Goal: Task Accomplishment & Management: Use online tool/utility

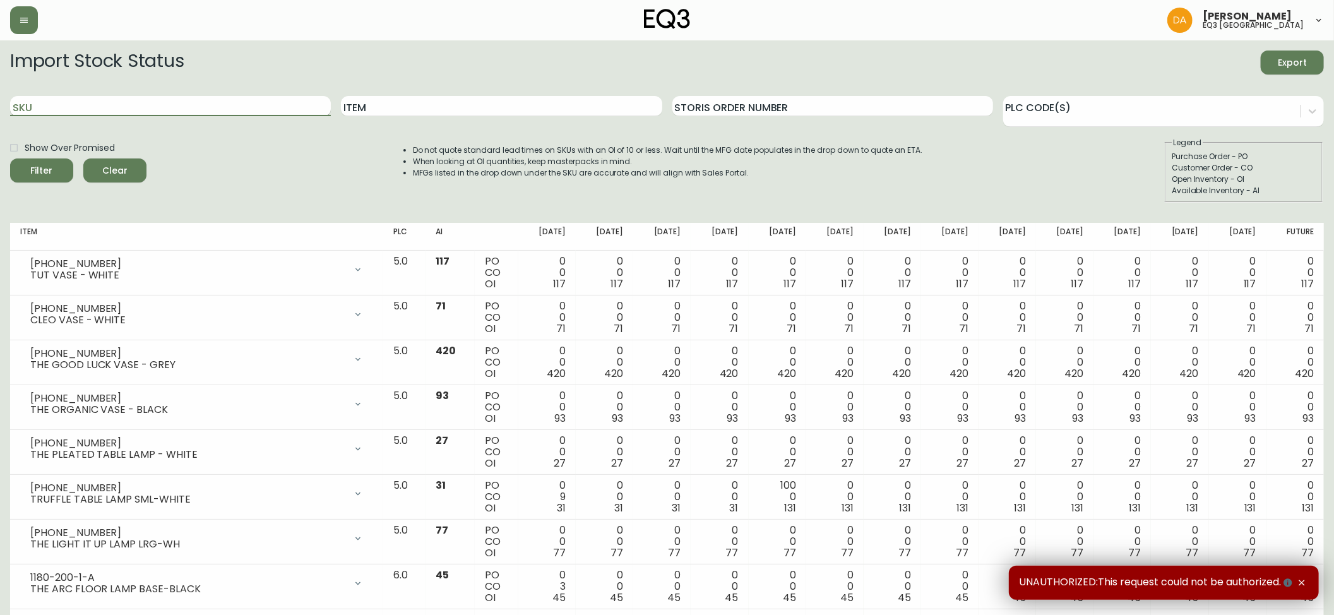
click at [80, 99] on input "SKU" at bounding box center [170, 106] width 321 height 20
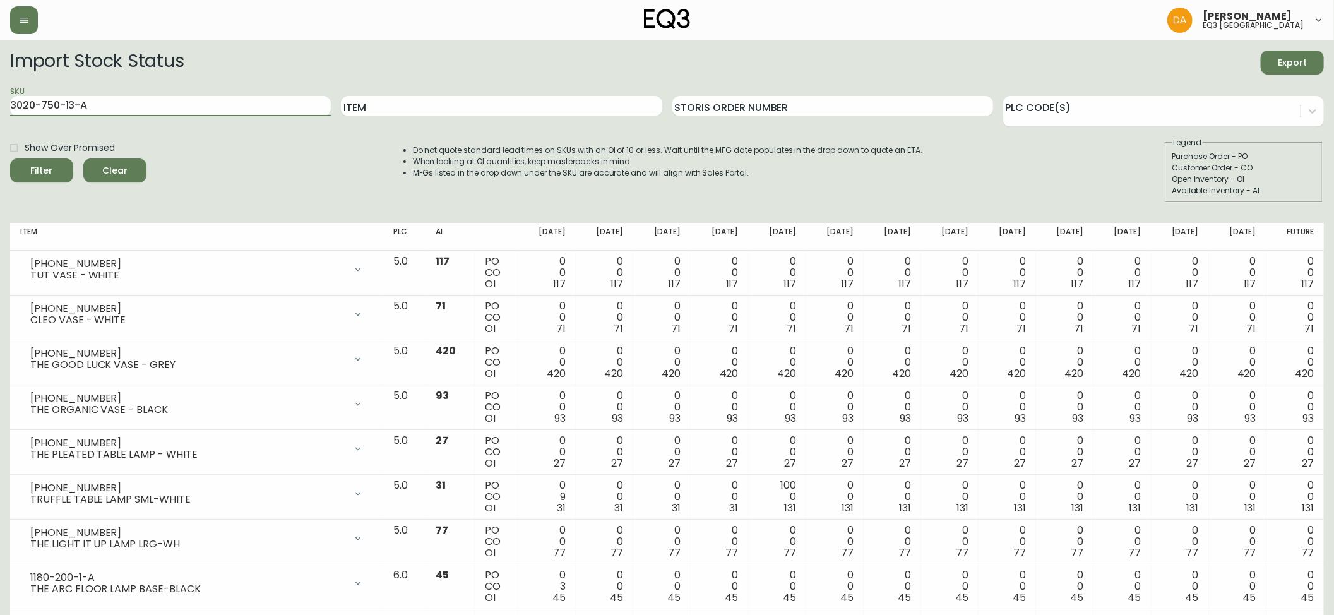
type input "3020-750-13-A"
click at [50, 167] on span "Filter" at bounding box center [41, 171] width 43 height 16
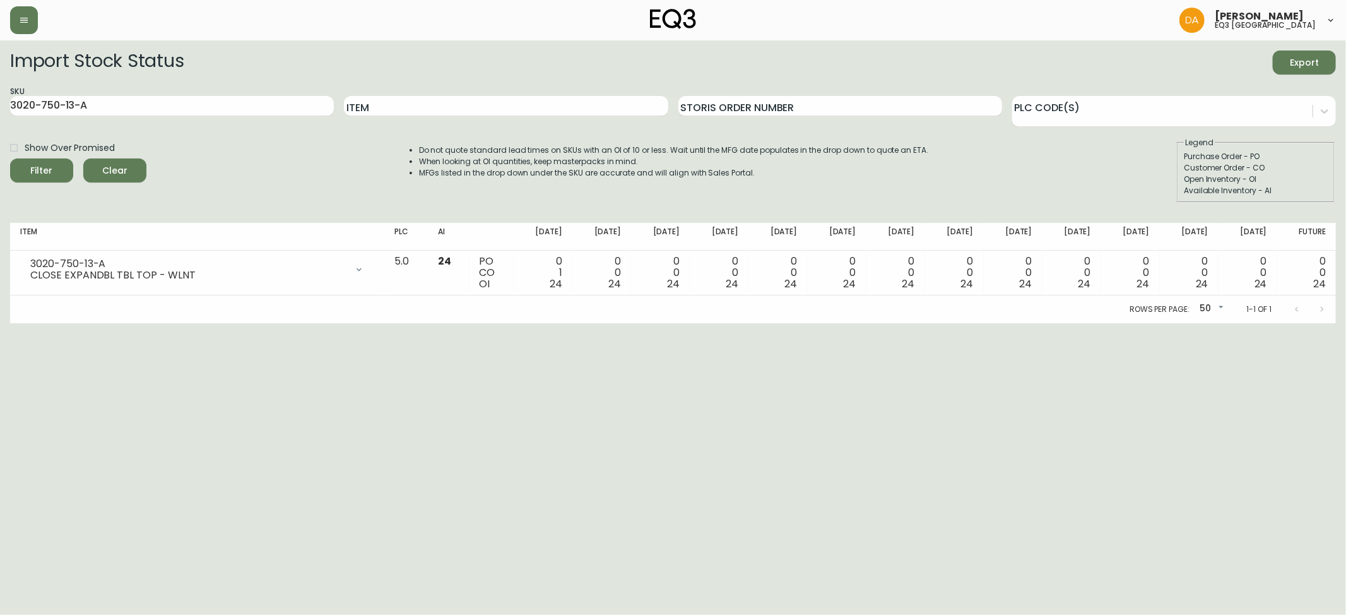
click at [115, 173] on span "Clear" at bounding box center [114, 171] width 43 height 16
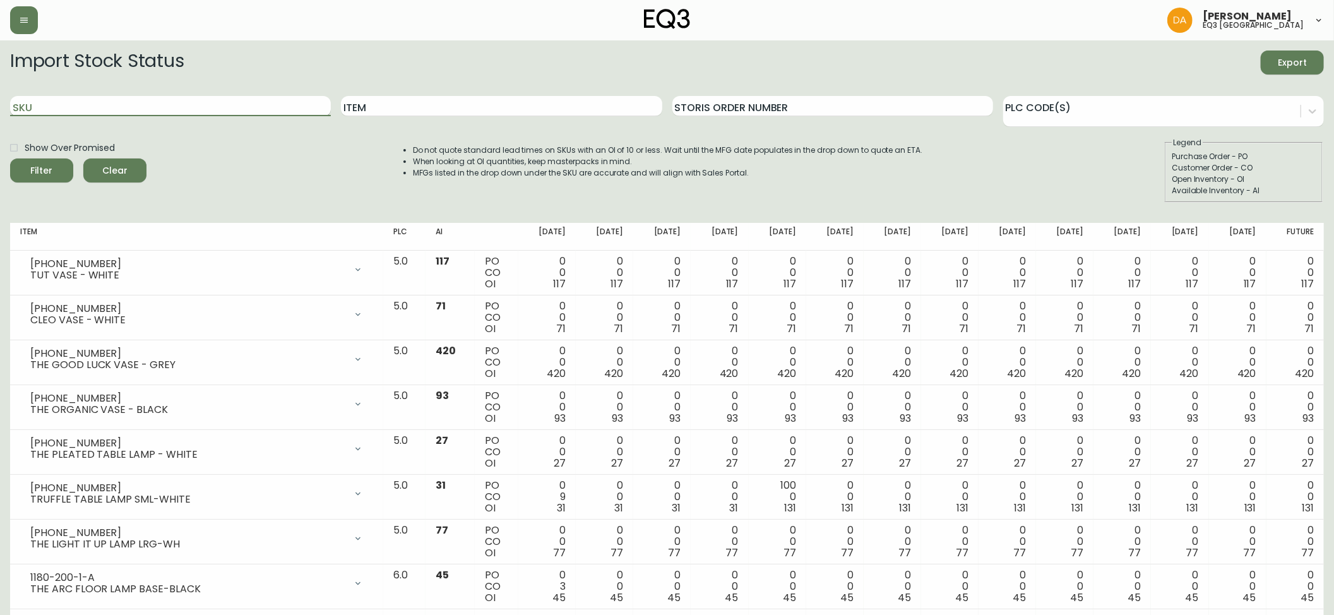
click at [40, 110] on input "SKU" at bounding box center [170, 106] width 321 height 20
type input "3020-750-13-B"
click at [49, 170] on span "Filter" at bounding box center [42, 171] width 22 height 16
